Goal: Information Seeking & Learning: Check status

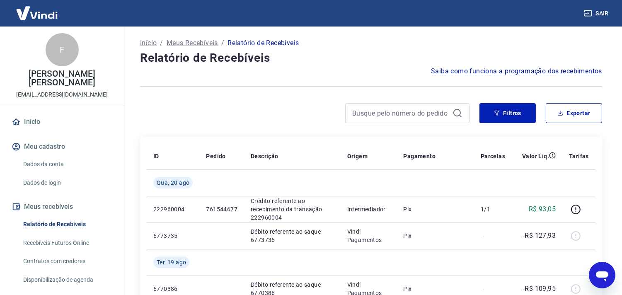
drag, startPoint x: 201, startPoint y: 65, endPoint x: 279, endPoint y: -20, distance: 115.2
drag, startPoint x: 279, startPoint y: -20, endPoint x: 230, endPoint y: 100, distance: 129.5
click at [40, 208] on button "Meus recebíveis" at bounding box center [62, 207] width 104 height 18
click at [40, 222] on link "Relatório de Recebíveis" at bounding box center [67, 224] width 94 height 17
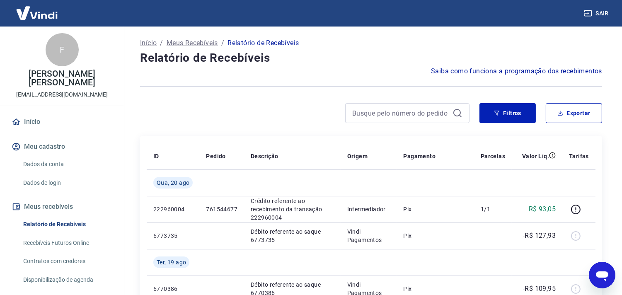
scroll to position [92, 0]
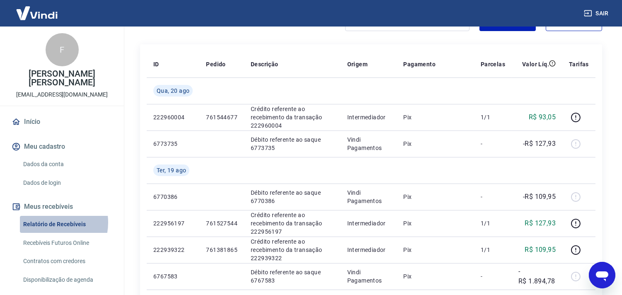
click at [47, 222] on link "Relatório de Recebíveis" at bounding box center [67, 224] width 94 height 17
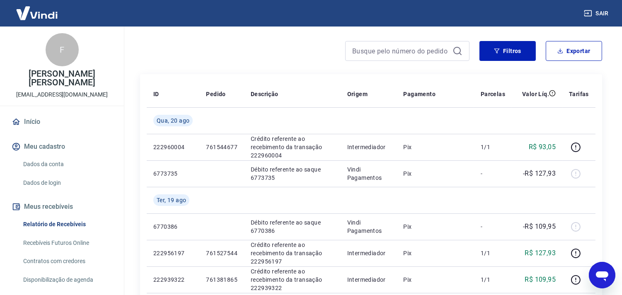
scroll to position [46, 0]
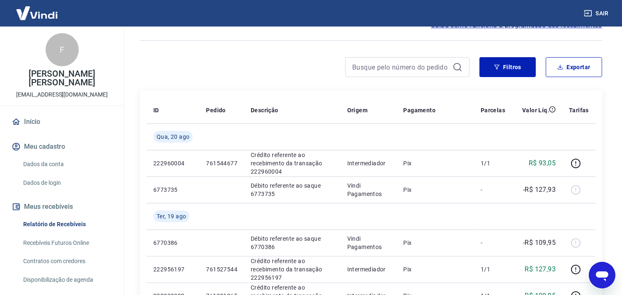
click at [33, 127] on link "Início" at bounding box center [62, 122] width 104 height 18
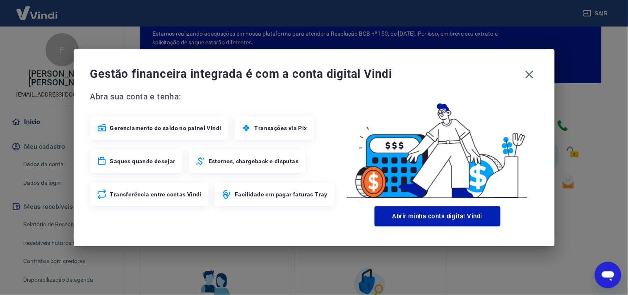
click at [520, 63] on div "Gestão financeira integrada é com a conta digital Vindi Abra sua conta e tenha:…" at bounding box center [314, 147] width 481 height 197
click at [529, 74] on icon "button" at bounding box center [530, 74] width 8 height 8
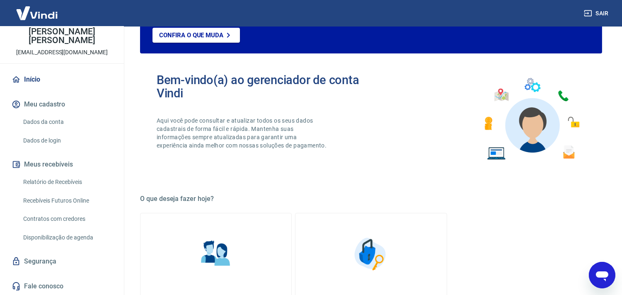
scroll to position [92, 0]
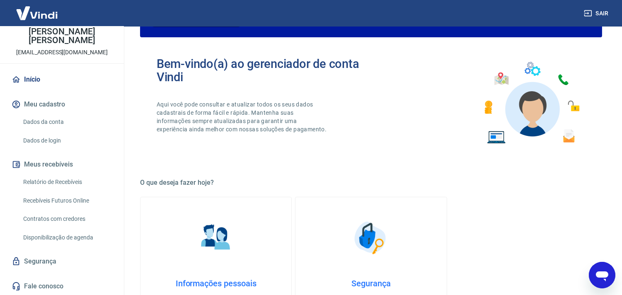
click at [65, 185] on link "Relatório de Recebíveis" at bounding box center [67, 182] width 94 height 17
